Goal: Transaction & Acquisition: Register for event/course

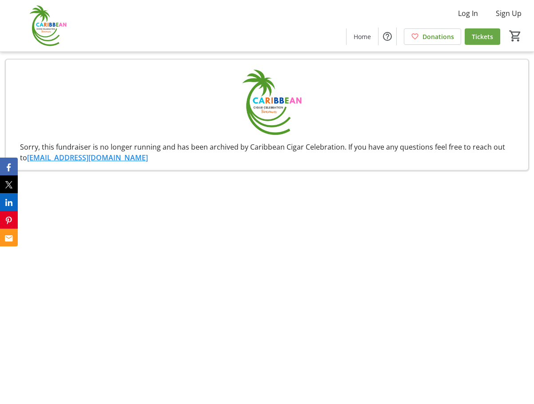
click at [484, 36] on span "Tickets" at bounding box center [482, 36] width 21 height 9
